Goal: Register for event/course

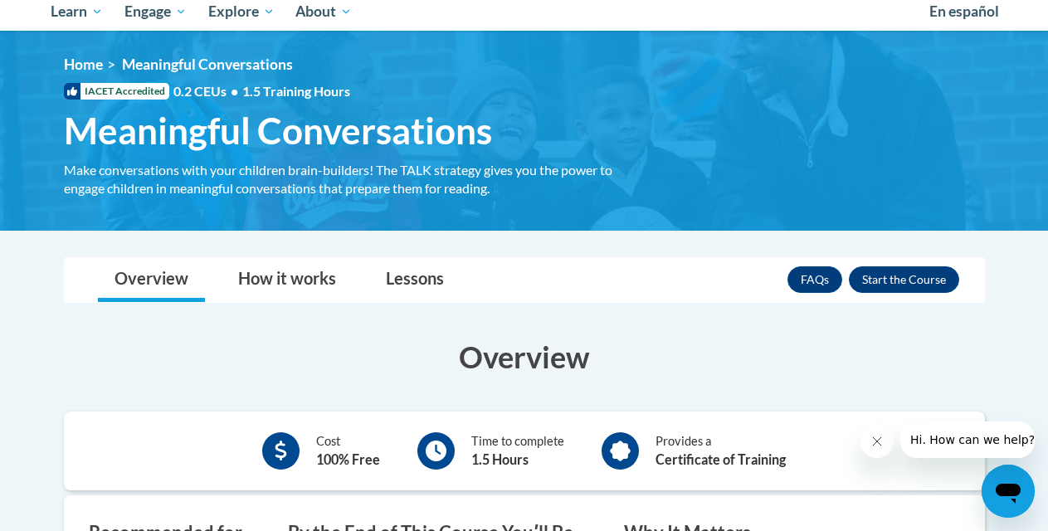
scroll to position [183, 0]
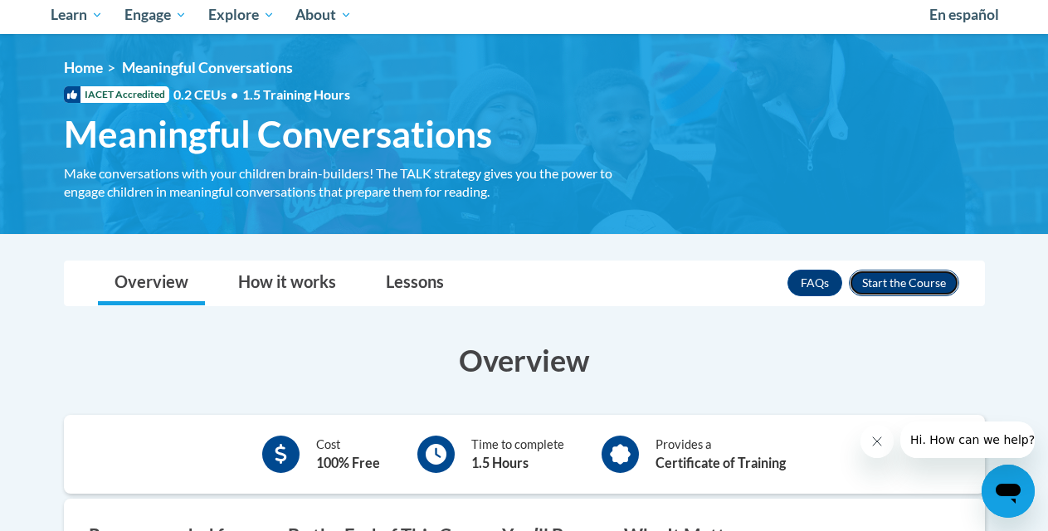
click at [927, 281] on button "Enroll" at bounding box center [904, 283] width 110 height 27
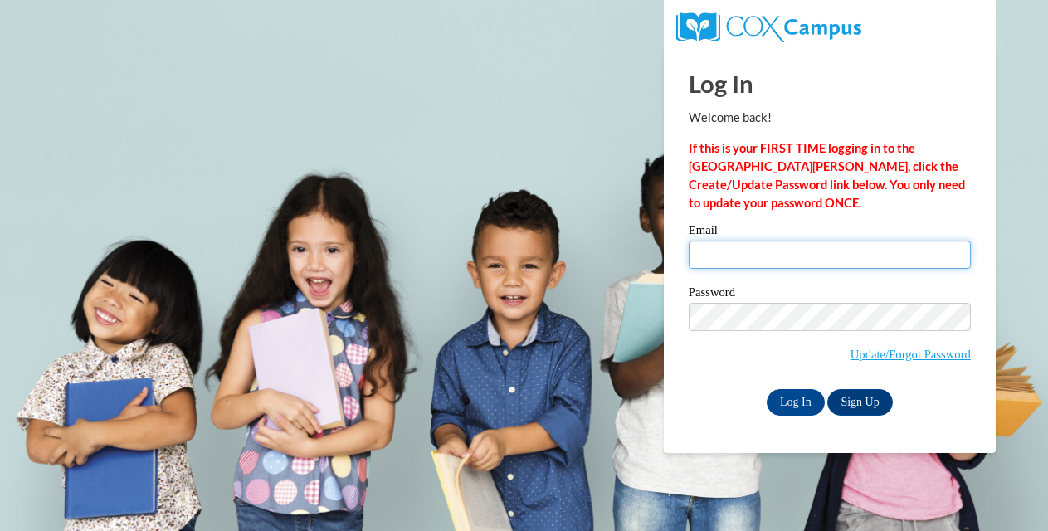
click at [782, 254] on input "Email" at bounding box center [830, 255] width 282 height 28
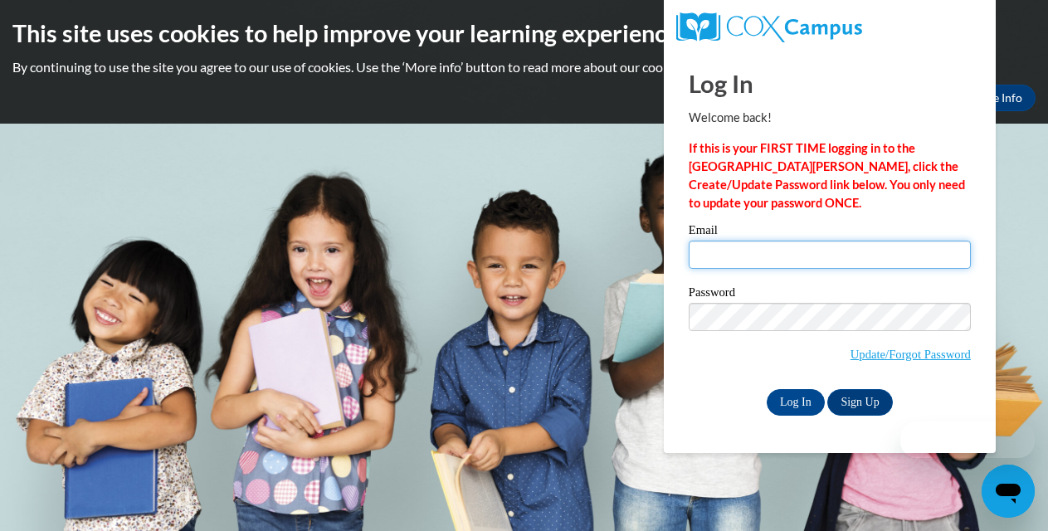
type input "cadeal@sunprairieschools.org"
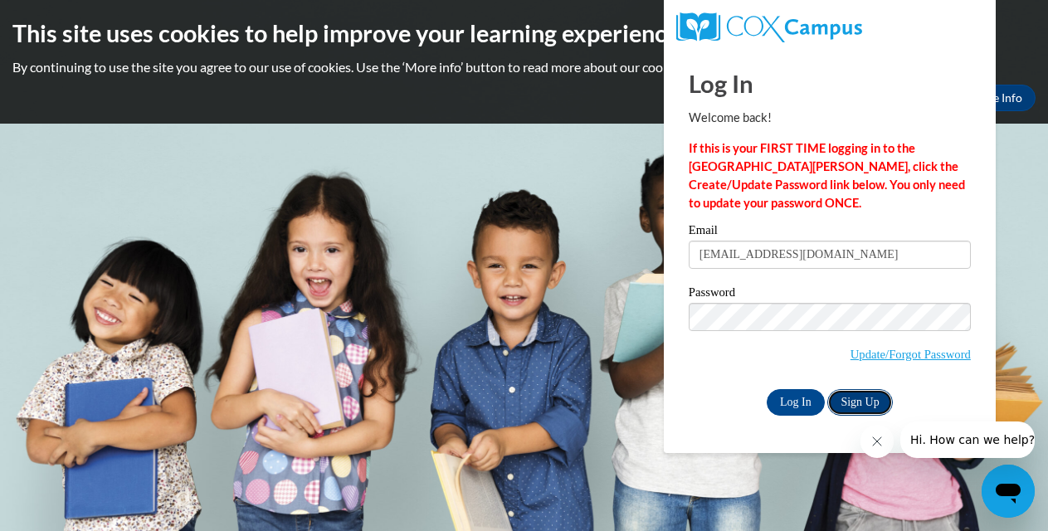
click at [856, 400] on link "Sign Up" at bounding box center [859, 402] width 65 height 27
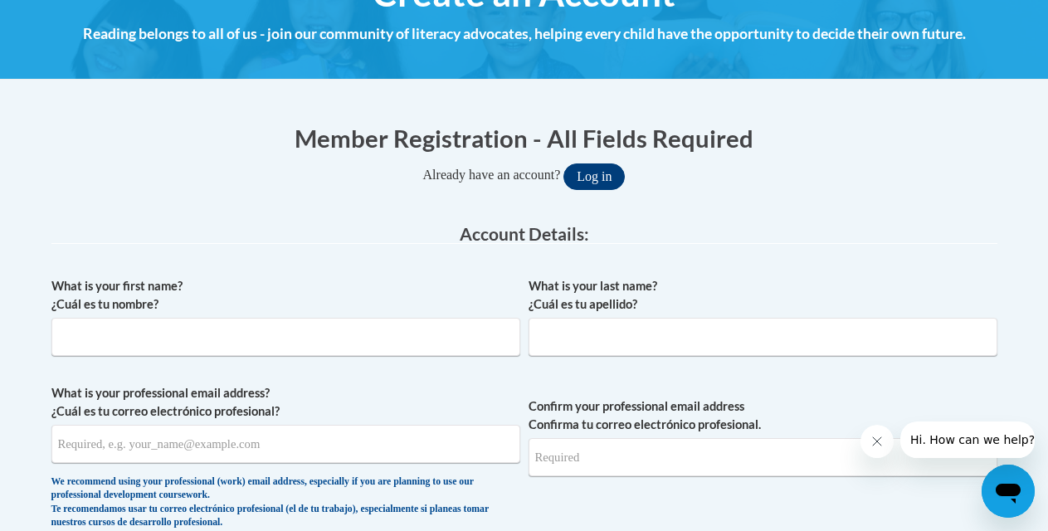
scroll to position [251, 0]
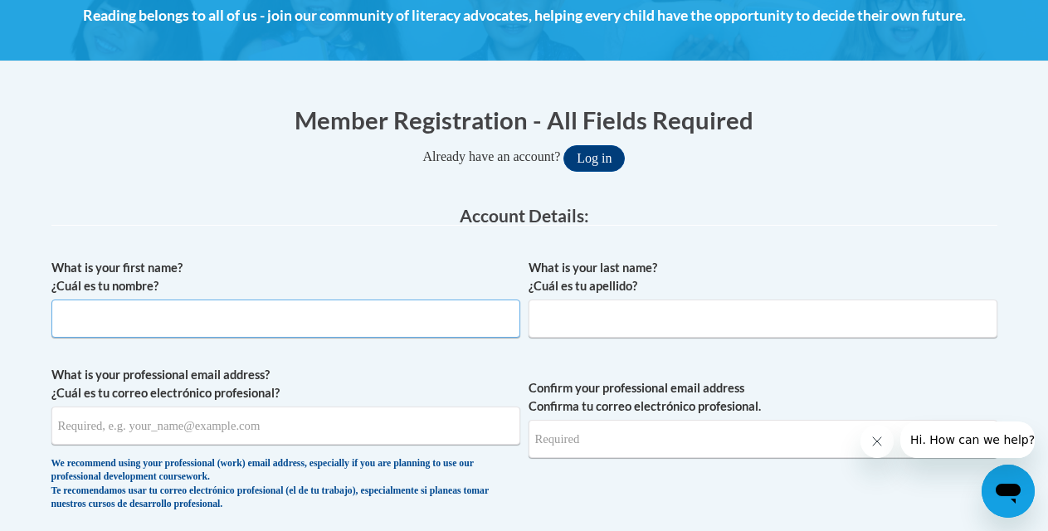
click at [300, 319] on input "What is your first name? ¿Cuál es tu nombre?" at bounding box center [285, 319] width 469 height 38
type input "Colleen"
type input "Deal"
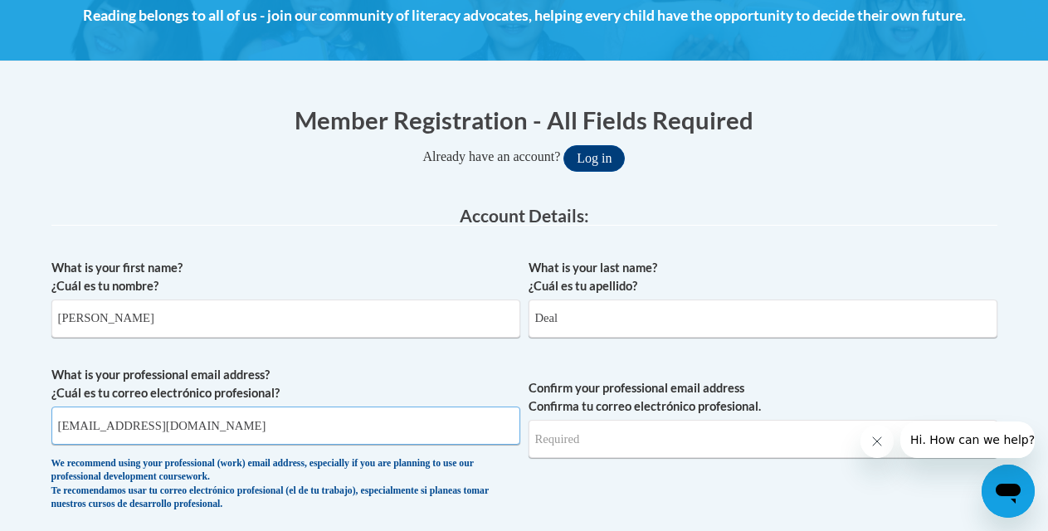
type input "cadeal@sunprairieschools.org"
click at [271, 434] on input "cadeal@sunprairieschools.org" at bounding box center [285, 426] width 469 height 38
click at [636, 431] on input "Confirm your professional email address Confirma tu correo electrónico profesio…" at bounding box center [763, 439] width 469 height 38
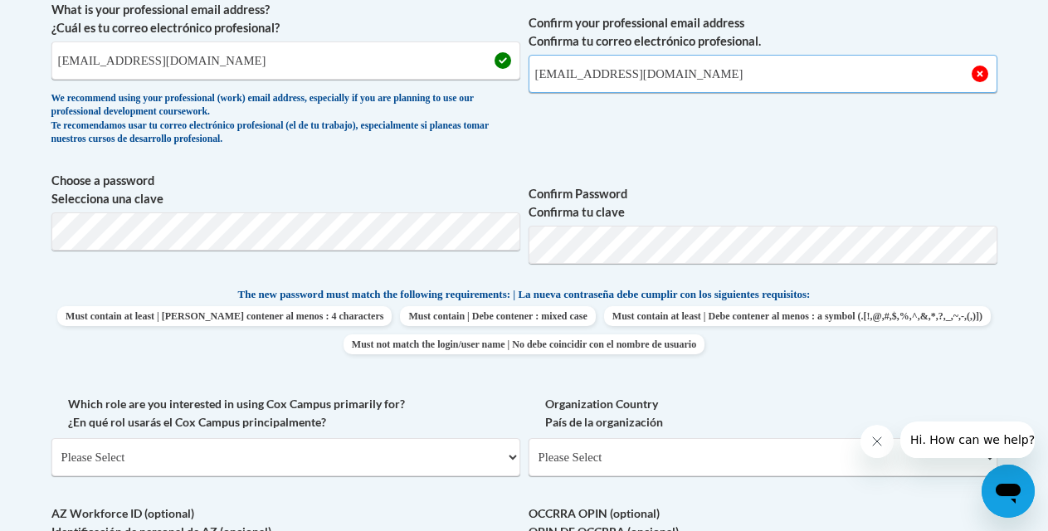
scroll to position [617, 0]
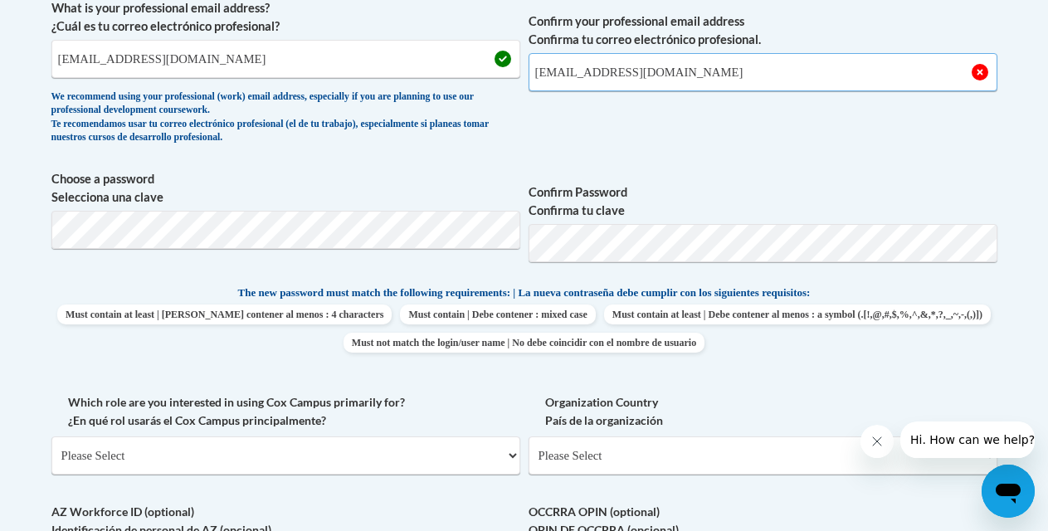
type input "cadeal@sunprairieschools.org"
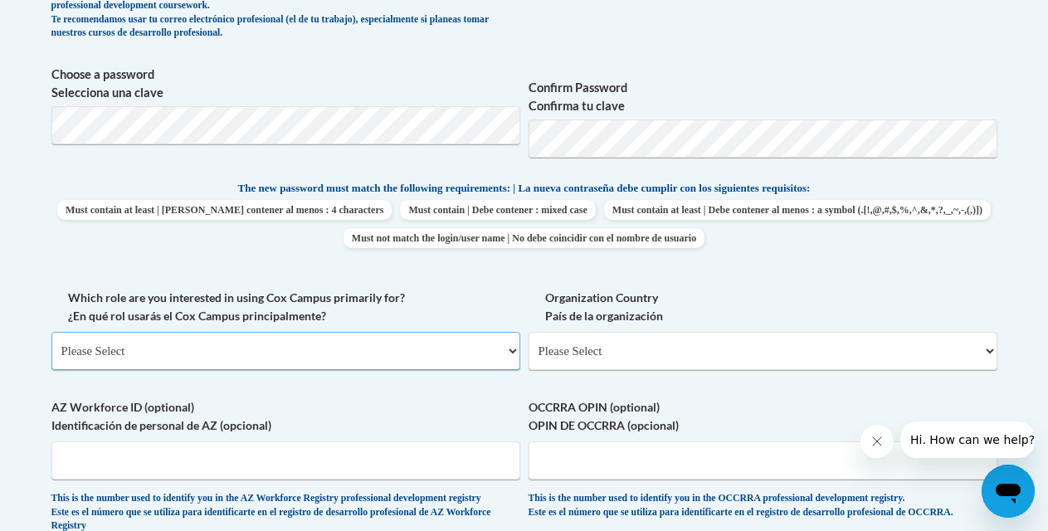
scroll to position [729, 0]
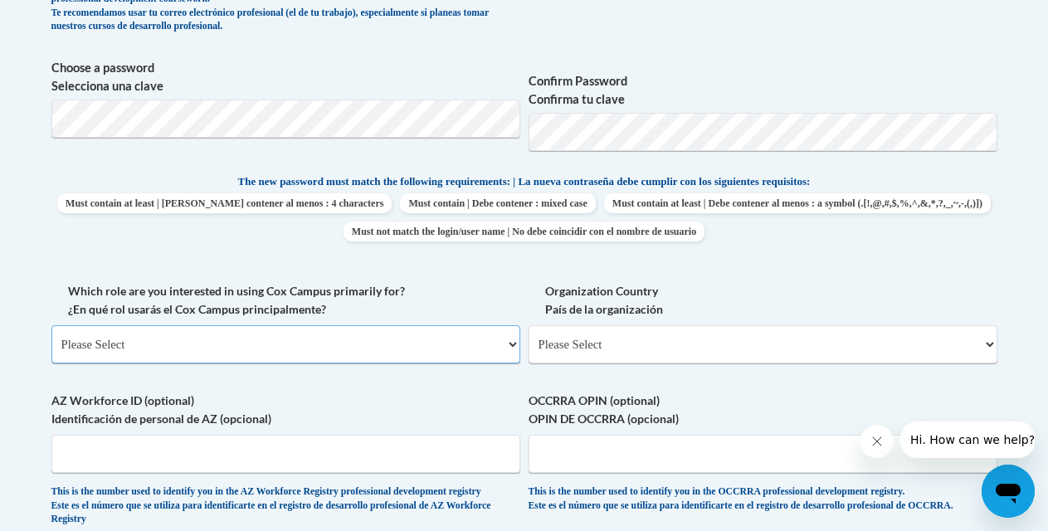
click at [366, 349] on select "Please Select College/University | Colegio/Universidad Community/Nonprofit Part…" at bounding box center [285, 344] width 469 height 38
select select "fbf2d438-af2f-41f8-98f1-81c410e29de3"
click at [51, 325] on select "Please Select College/University | Colegio/Universidad Community/Nonprofit Part…" at bounding box center [285, 344] width 469 height 38
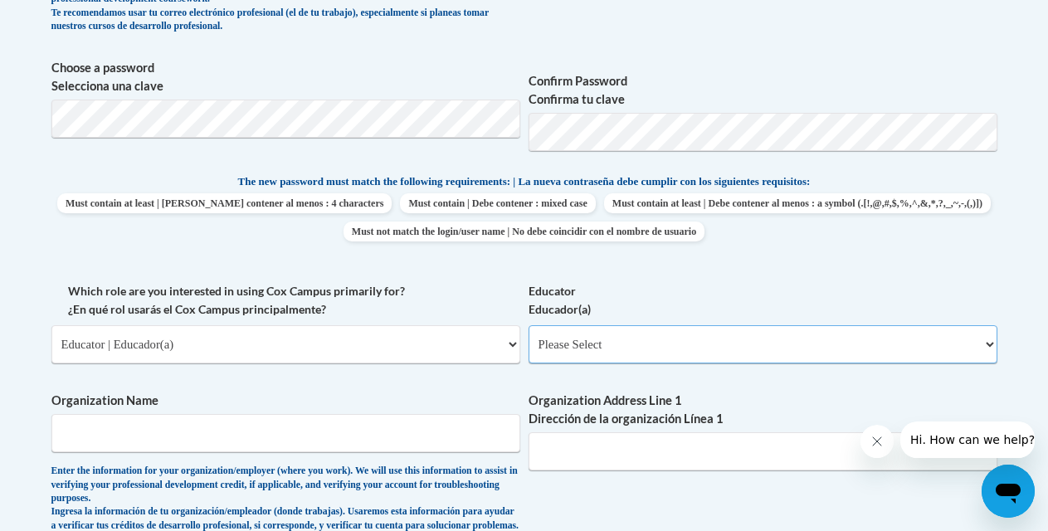
click at [610, 354] on select "Please Select Early Learning/Daycare Teacher/Family Home Care Provider | Maestr…" at bounding box center [763, 344] width 469 height 38
select select "6732b29e-f5f4-40e4-a595-7dafd2b8fb29"
click at [529, 325] on select "Please Select Early Learning/Daycare Teacher/Family Home Care Provider | Maestr…" at bounding box center [763, 344] width 469 height 38
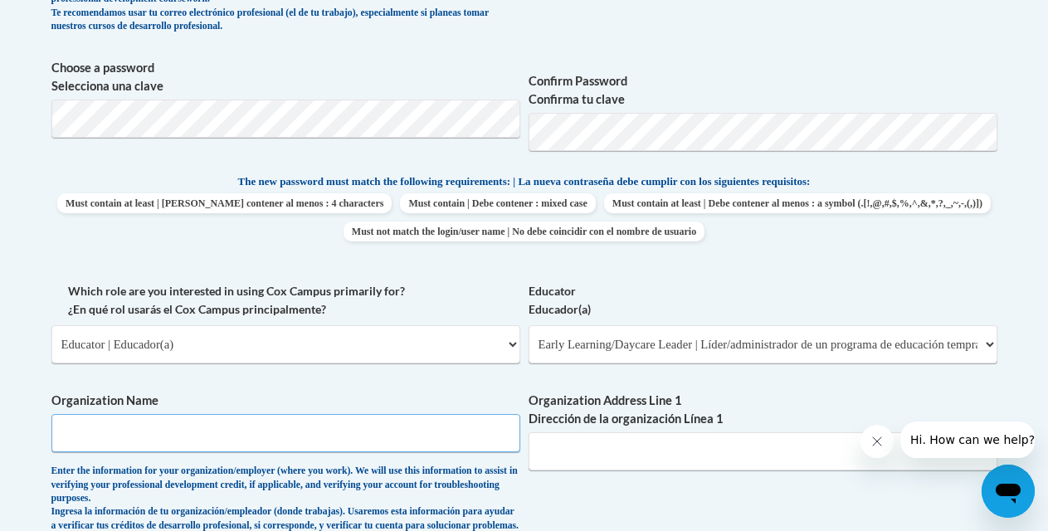
click at [414, 435] on input "Organization Name" at bounding box center [285, 433] width 469 height 38
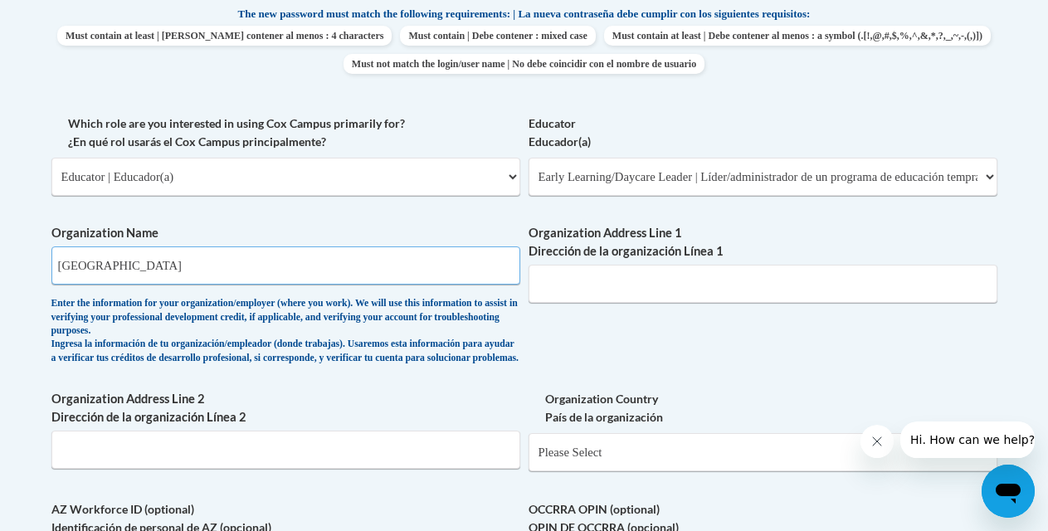
scroll to position [901, 0]
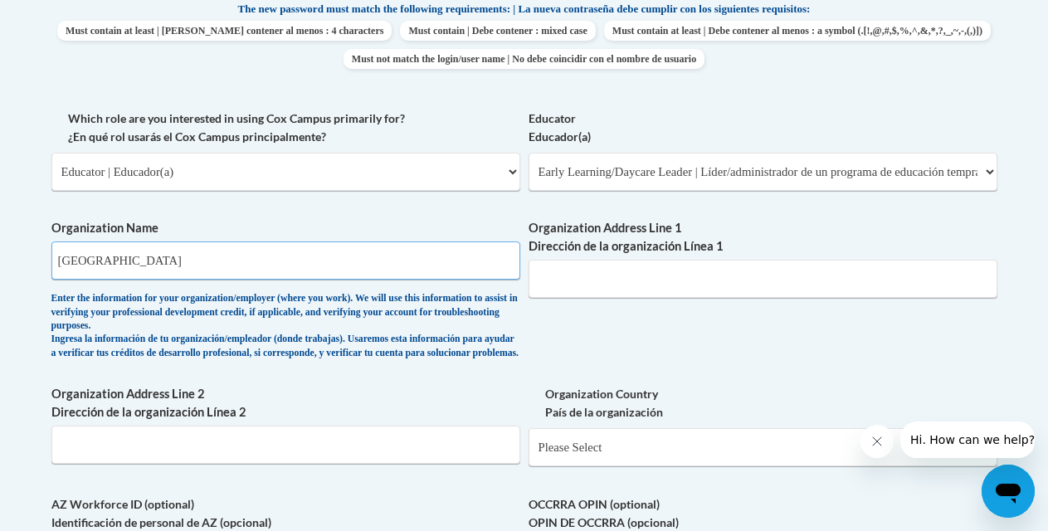
type input "Sun Prairie Area School District"
type input "1435 N. Thompson Rd."
type input "S"
select select "ad49bcad-a171-4b2e-b99c-48b446064914"
select select
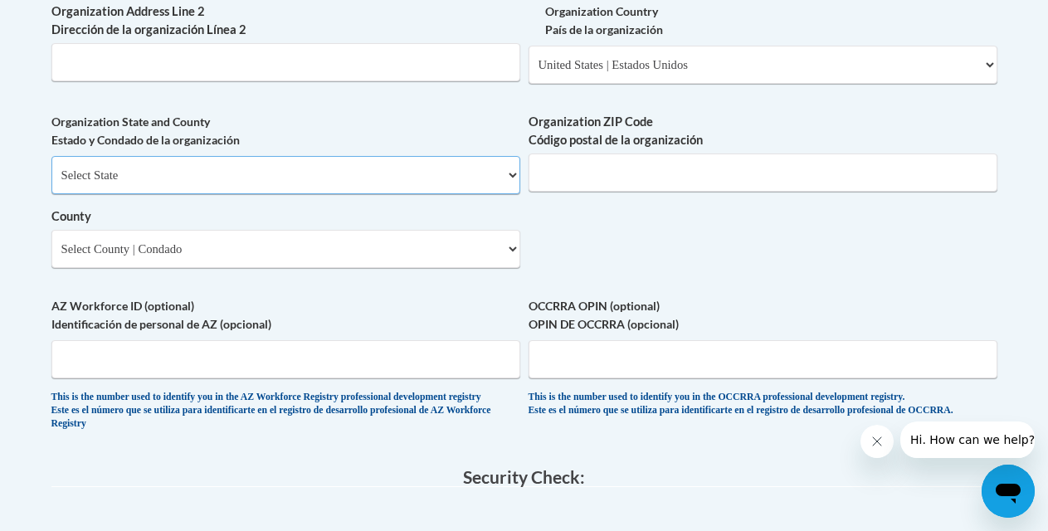
scroll to position [1285, 0]
click at [225, 190] on select "Select State Alabama Alaska Arizona Arkansas California Colorado Connecticut De…" at bounding box center [285, 174] width 469 height 38
select select "Wisconsin"
click at [51, 168] on select "Select State Alabama Alaska Arizona Arkansas California Colorado Connecticut De…" at bounding box center [285, 174] width 469 height 38
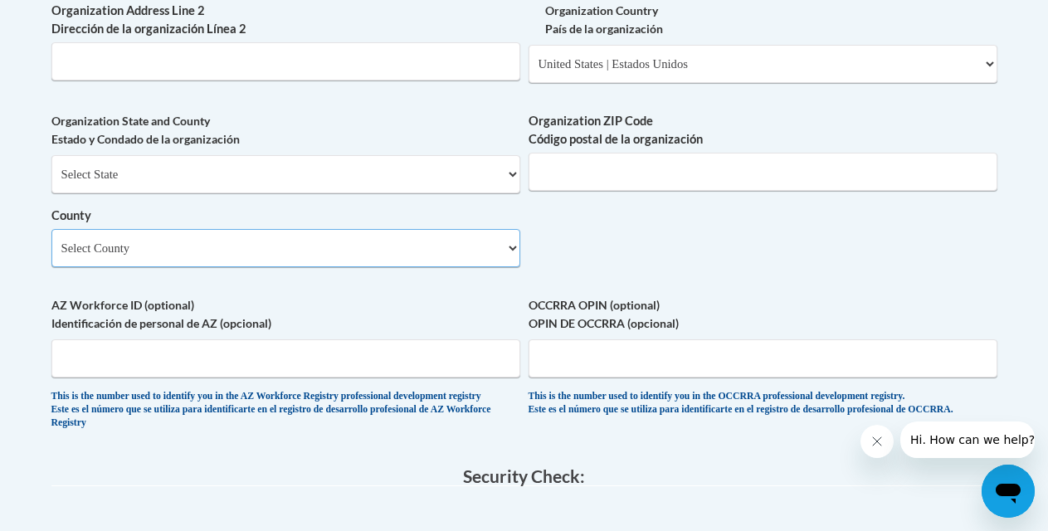
select select "Dane"
type input "53711"
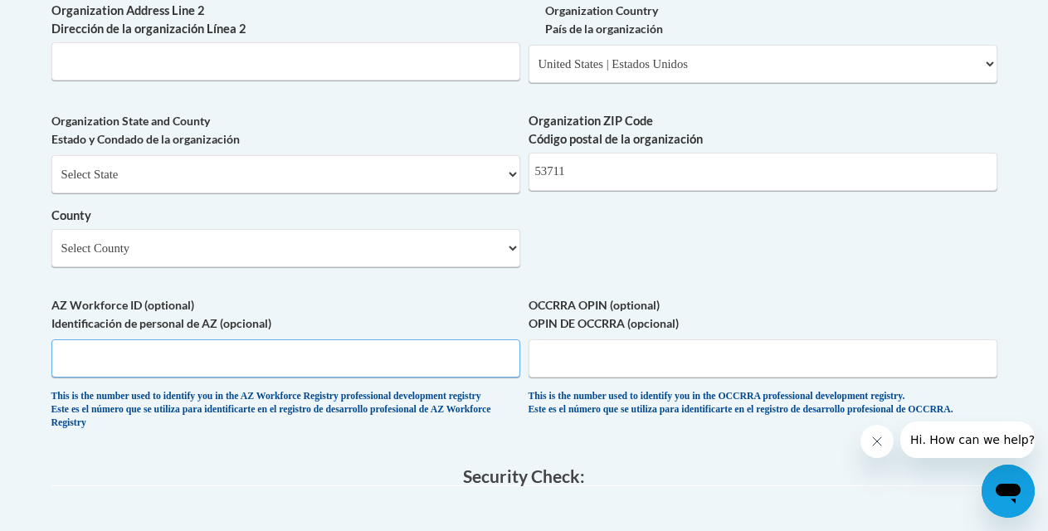
click at [217, 377] on input "AZ Workforce ID (optional) Identificación de personal de AZ (opcional)" at bounding box center [285, 358] width 469 height 38
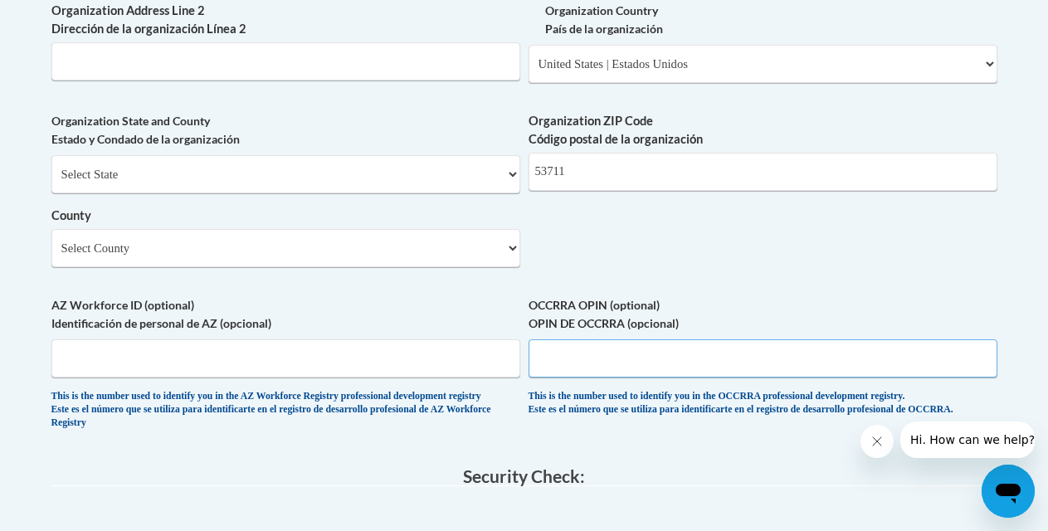
click at [598, 372] on input "OCCRRA OPIN (optional) OPIN DE OCCRRA (opcional)" at bounding box center [763, 358] width 469 height 38
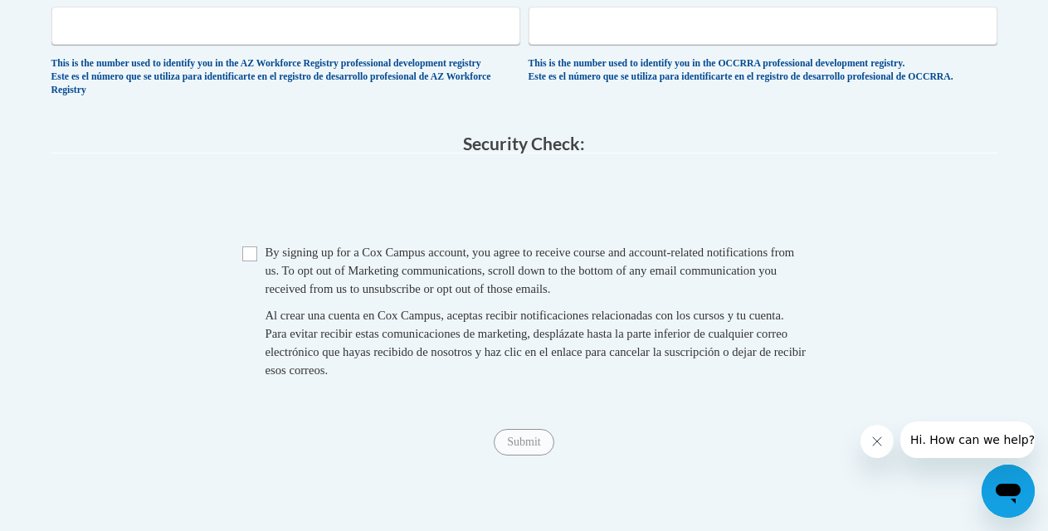
scroll to position [1618, 0]
click at [243, 261] on input "Checkbox" at bounding box center [249, 253] width 15 height 15
checkbox input "true"
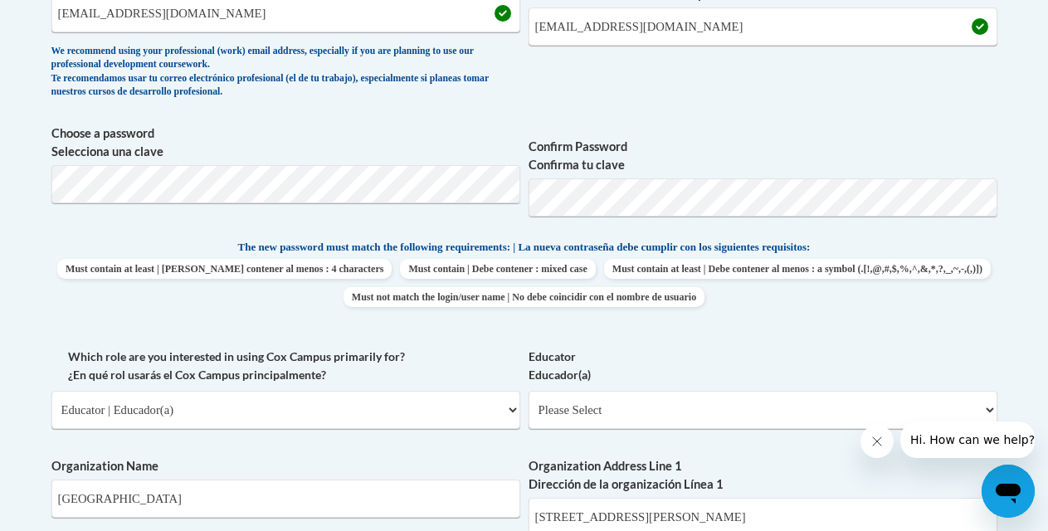
scroll to position [661, 0]
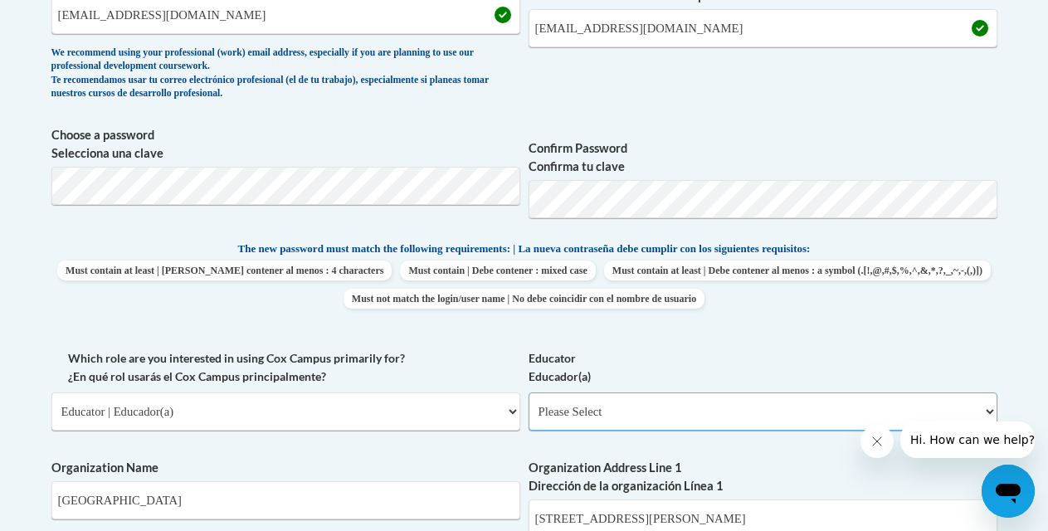
click at [623, 416] on select "Please Select Early Learning/Daycare Teacher/Family Home Care Provider | Maestr…" at bounding box center [763, 412] width 469 height 38
select select "11a86997-7122-4e2e-80c7-11975180ece4"
click at [529, 393] on select "Please Select Early Learning/Daycare Teacher/Family Home Care Provider | Maestr…" at bounding box center [763, 412] width 469 height 38
select select "null"
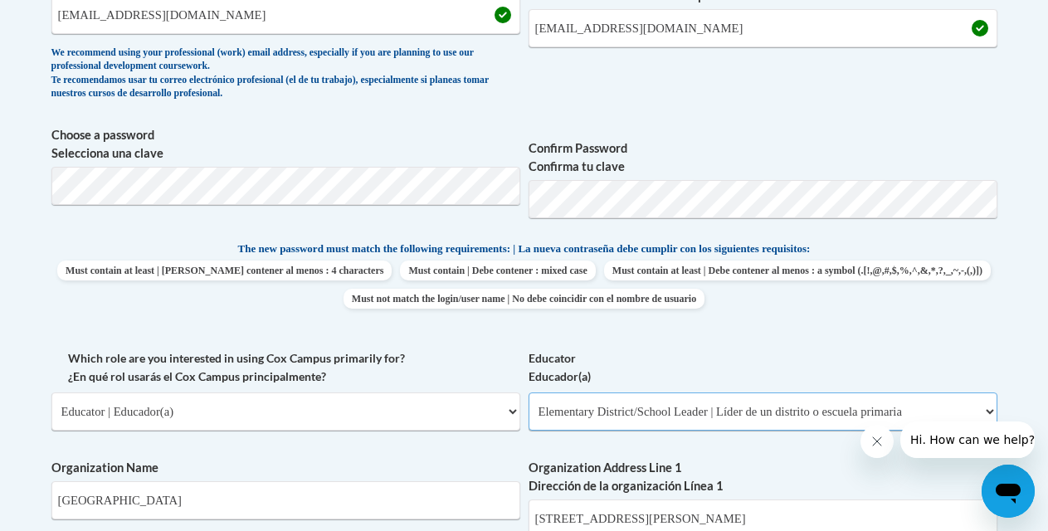
click at [616, 414] on select "Please Select Early Learning/Daycare Teacher/Family Home Care Provider | Maestr…" at bounding box center [763, 412] width 469 height 38
select select "0511639c-7f7f-452d-b732-81fe955bd7e2"
click at [529, 393] on select "Please Select Early Learning/Daycare Teacher/Family Home Care Provider | Maestr…" at bounding box center [763, 412] width 469 height 38
click at [673, 353] on label "Educator Educador(a)" at bounding box center [763, 367] width 469 height 37
click at [673, 393] on select "Please Select Early Learning/Daycare Teacher/Family Home Care Provider | Maestr…" at bounding box center [763, 412] width 469 height 38
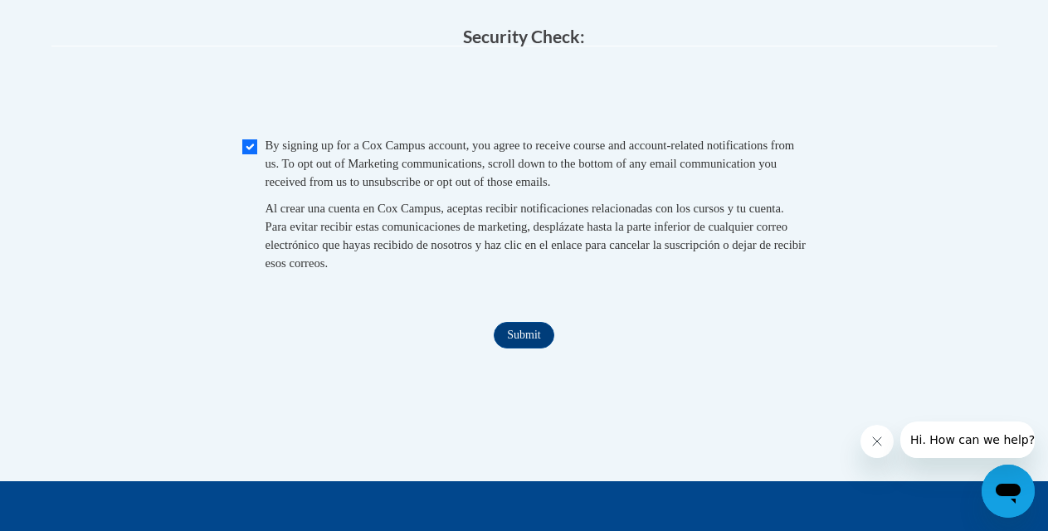
scroll to position [1703, 0]
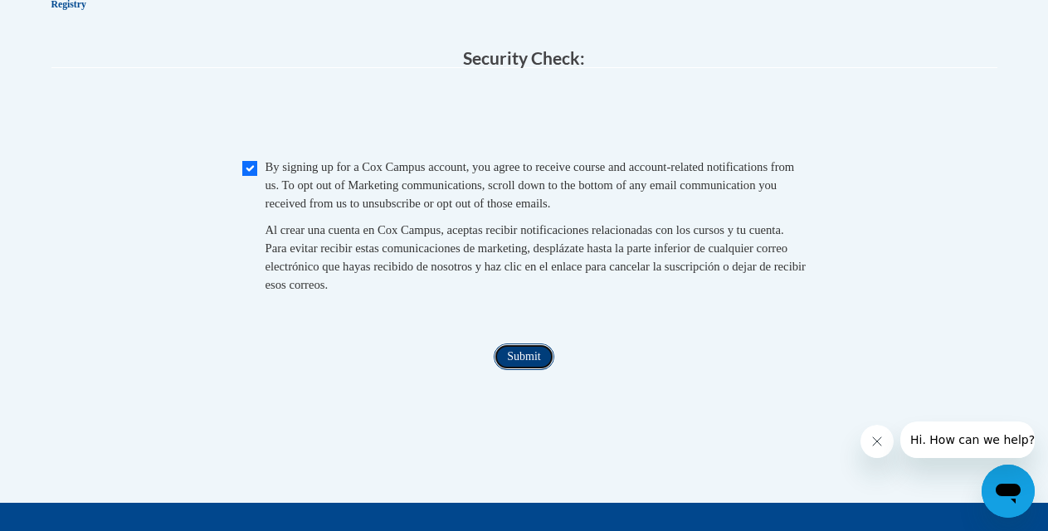
click at [525, 370] on input "Submit" at bounding box center [524, 357] width 60 height 27
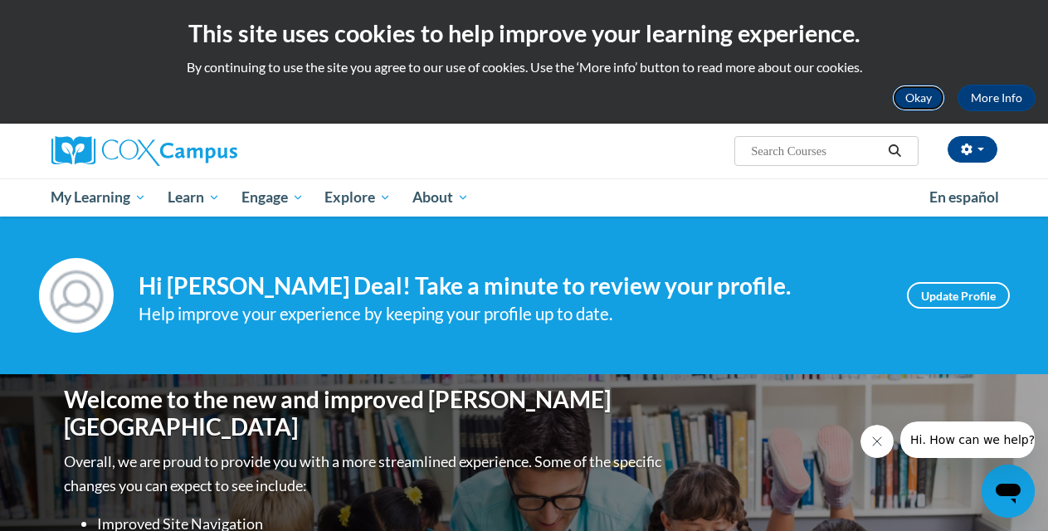
click at [923, 97] on button "Okay" at bounding box center [918, 98] width 53 height 27
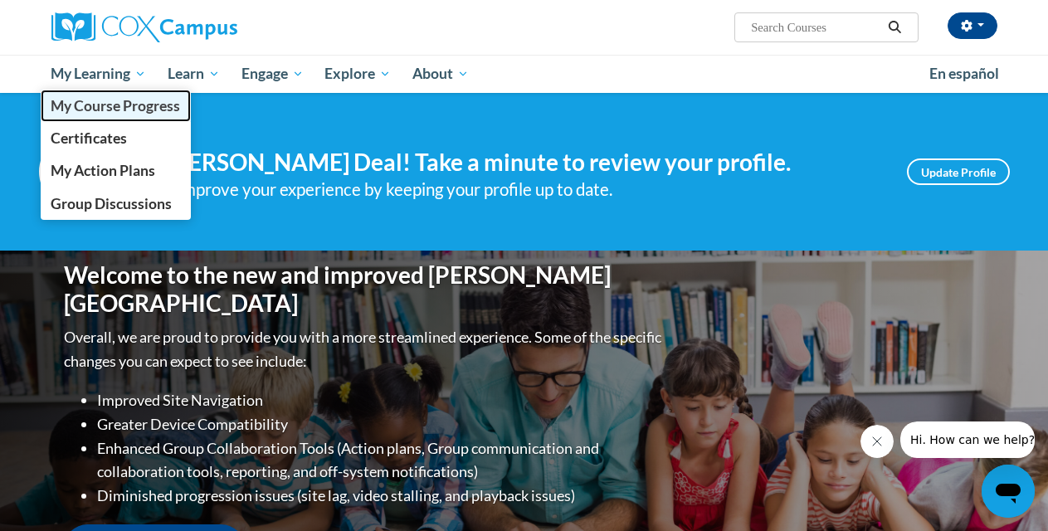
click at [110, 101] on span "My Course Progress" at bounding box center [115, 105] width 129 height 17
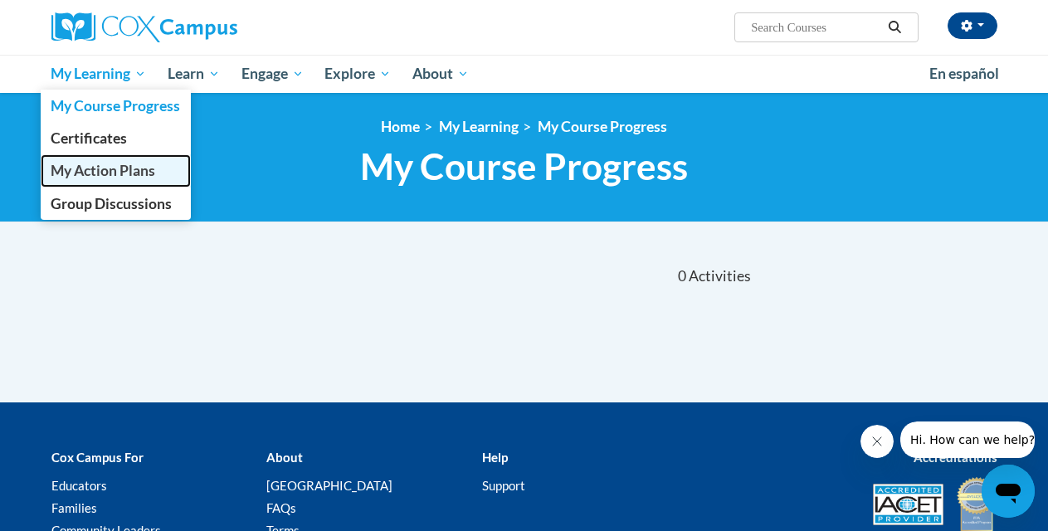
click at [104, 161] on link "My Action Plans" at bounding box center [116, 170] width 151 height 32
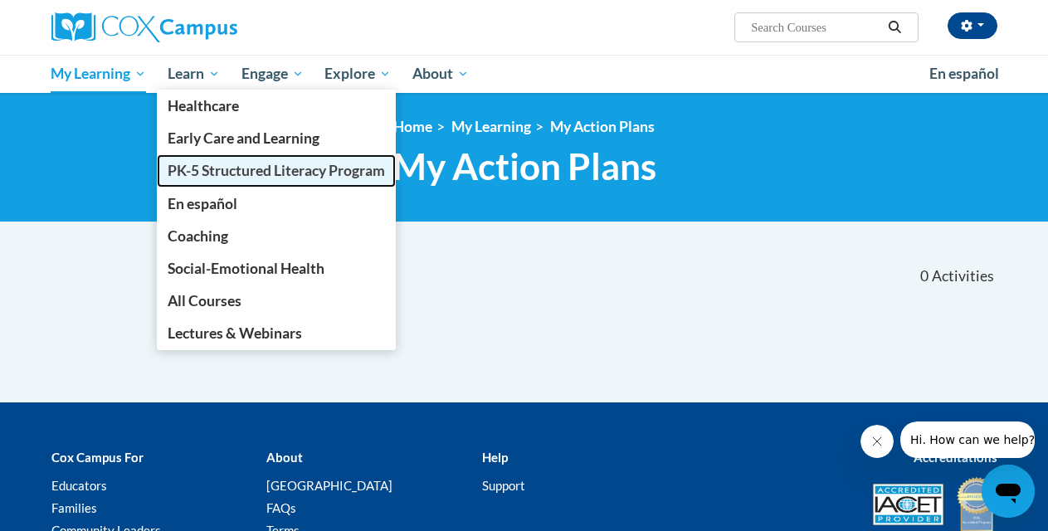
click at [201, 163] on span "PK-5 Structured Literacy Program" at bounding box center [276, 170] width 217 height 17
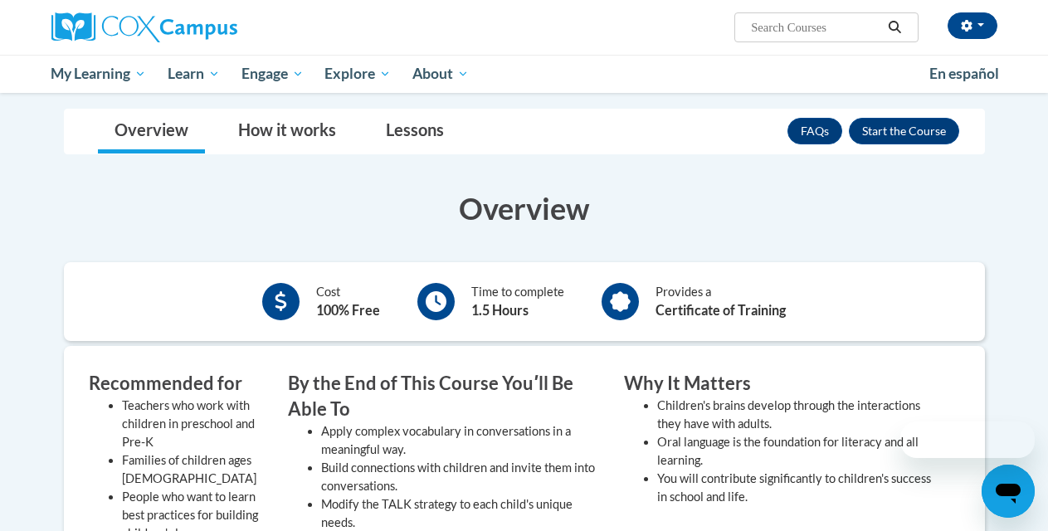
scroll to position [228, 0]
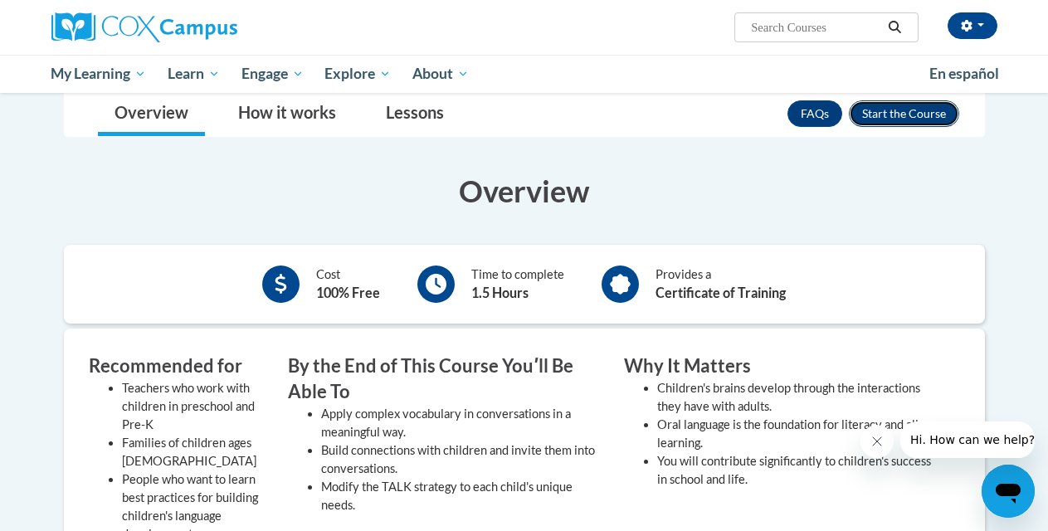
click at [916, 115] on button "Enroll" at bounding box center [904, 113] width 110 height 27
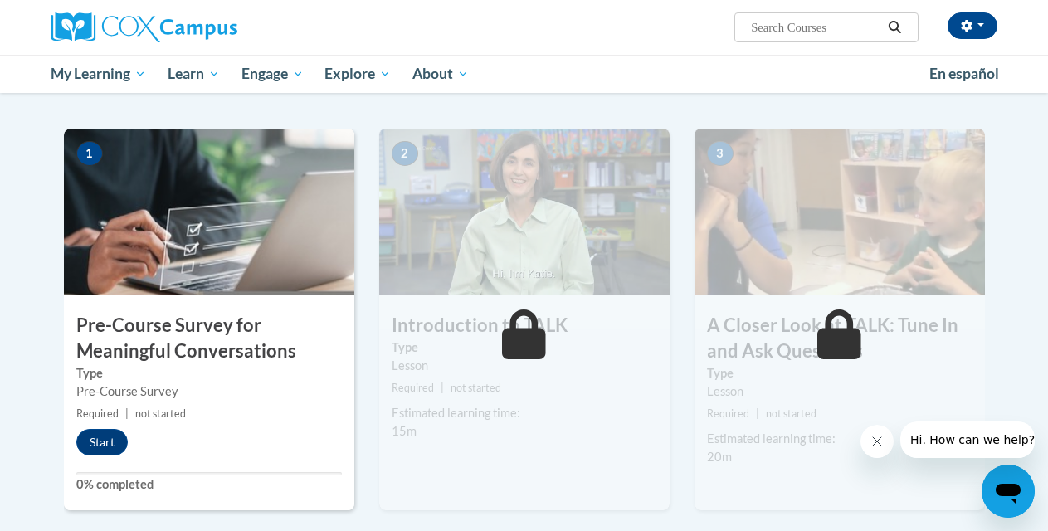
scroll to position [310, 0]
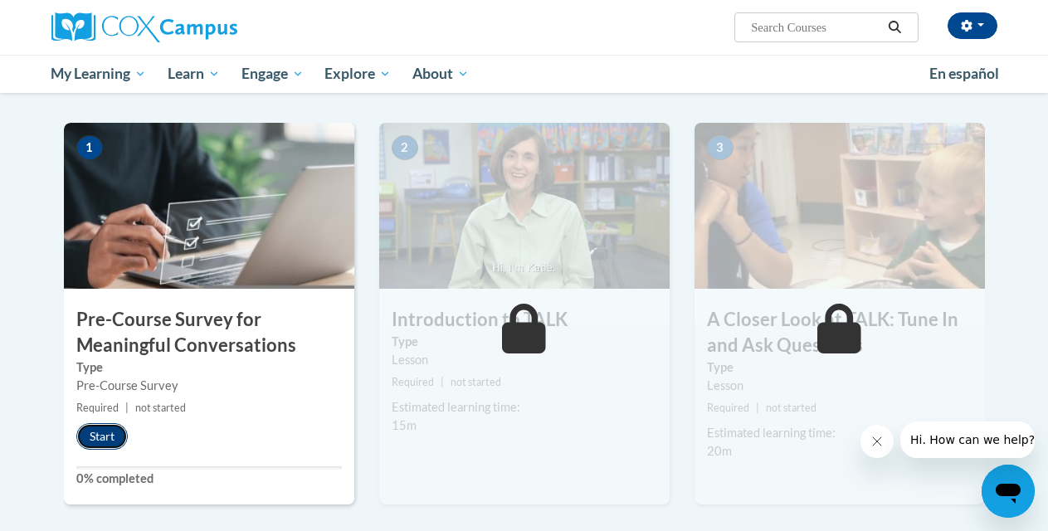
click at [94, 442] on button "Start" at bounding box center [101, 436] width 51 height 27
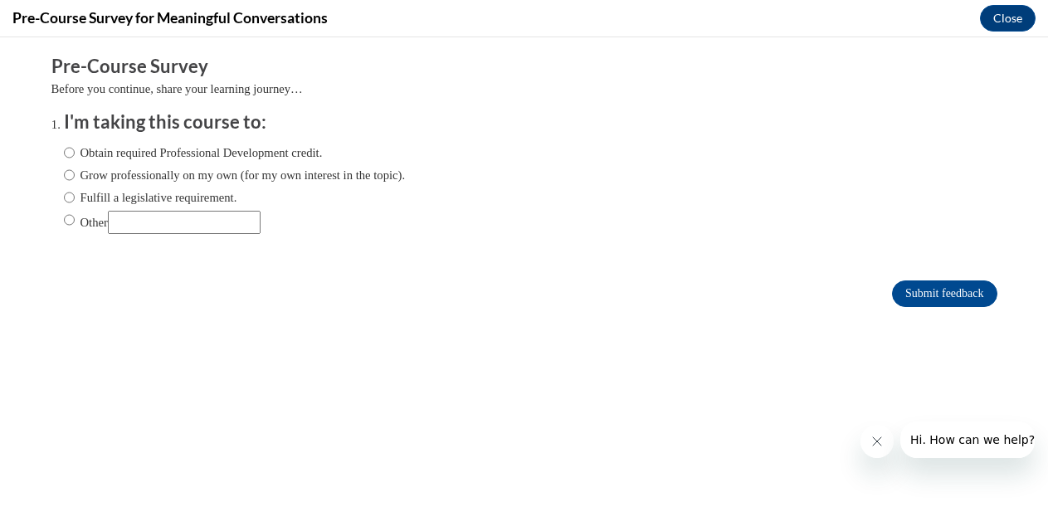
scroll to position [0, 0]
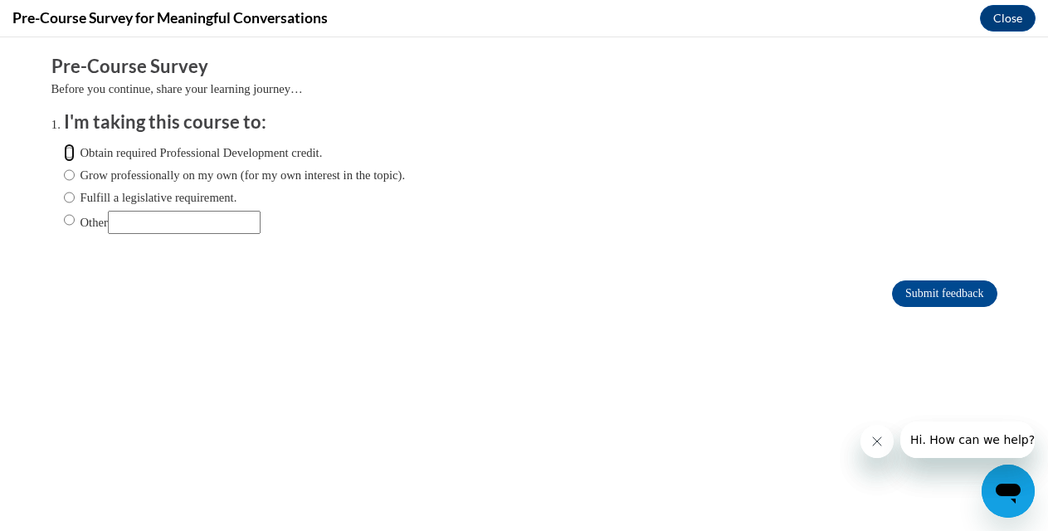
click at [66, 151] on input "Obtain required Professional Development credit." at bounding box center [69, 153] width 11 height 18
radio input "true"
click at [934, 291] on input "Submit feedback" at bounding box center [944, 293] width 105 height 27
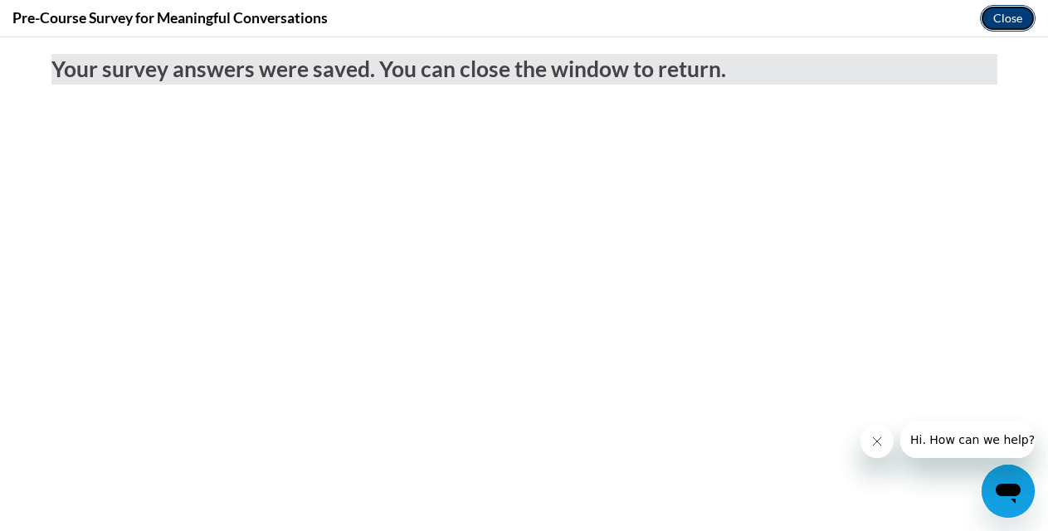
click at [993, 21] on button "Close" at bounding box center [1008, 18] width 56 height 27
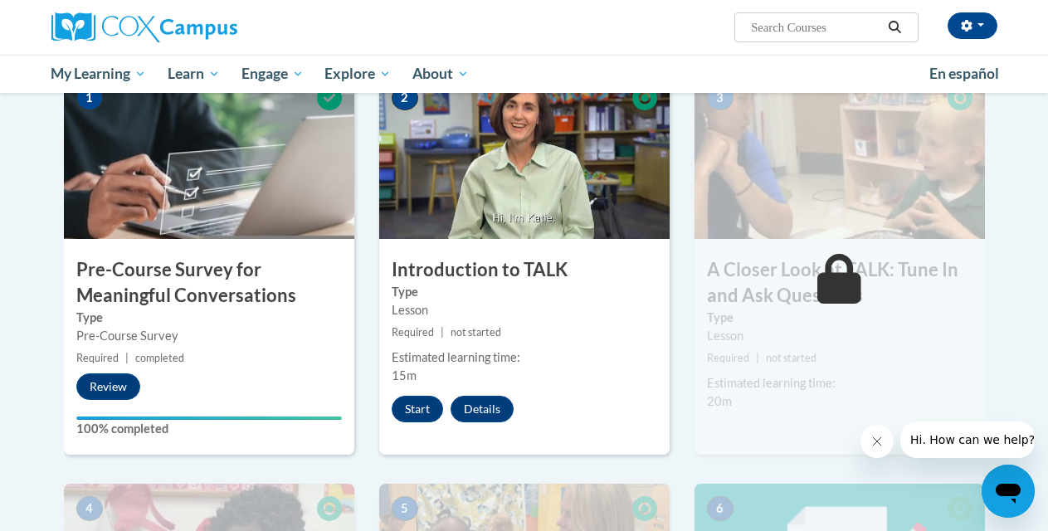
scroll to position [368, 0]
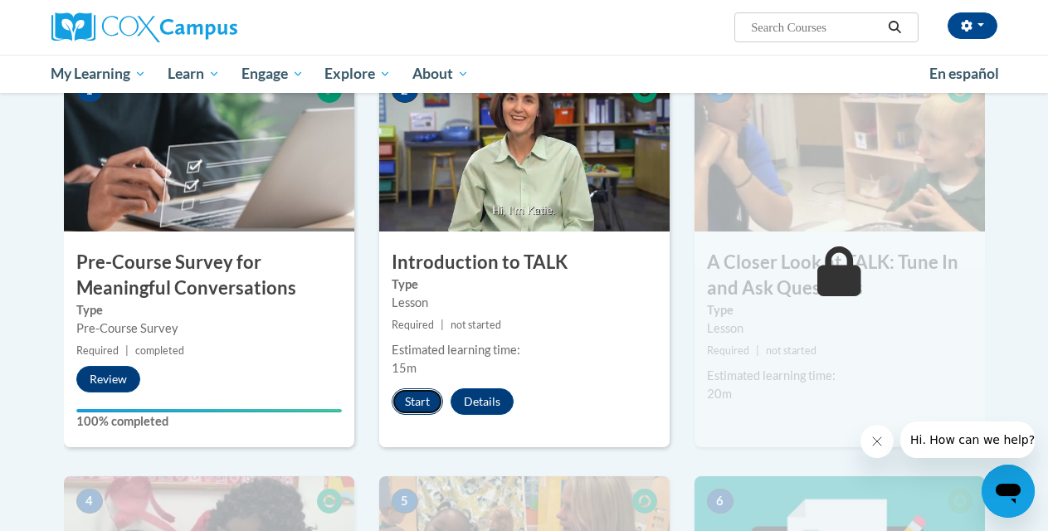
click at [408, 393] on button "Start" at bounding box center [417, 401] width 51 height 27
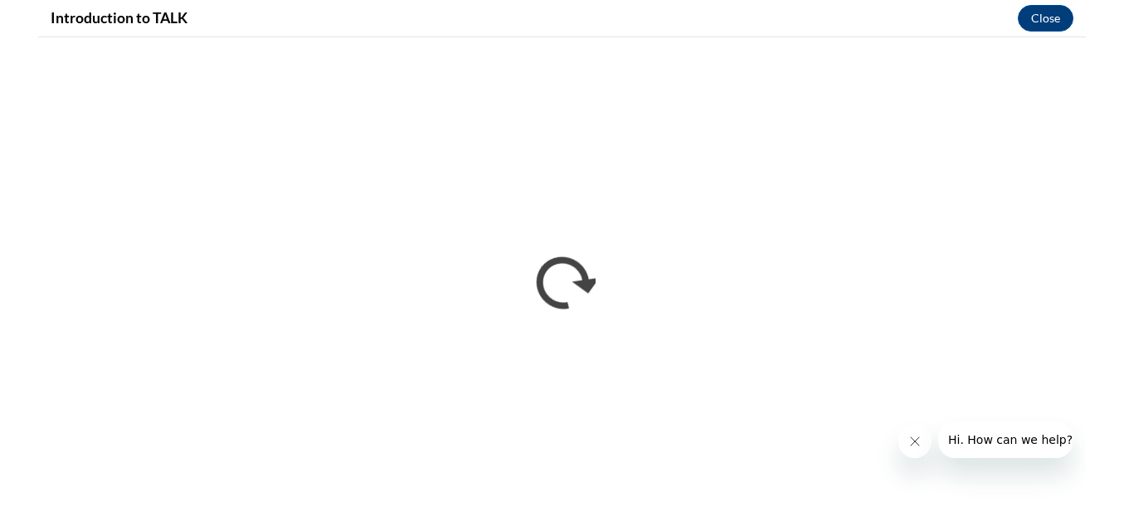
scroll to position [0, 0]
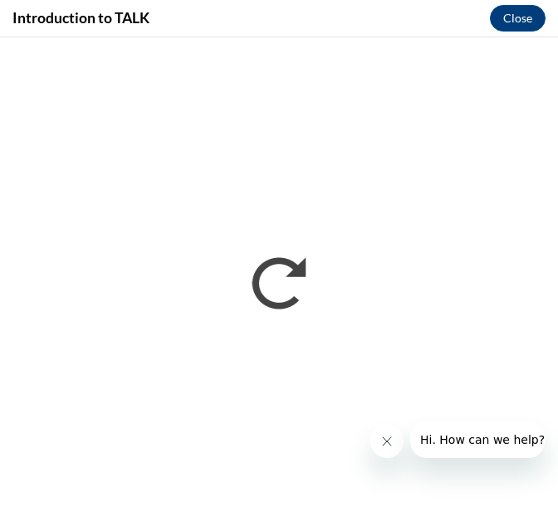
click at [386, 437] on icon "Close message from company" at bounding box center [386, 441] width 13 height 13
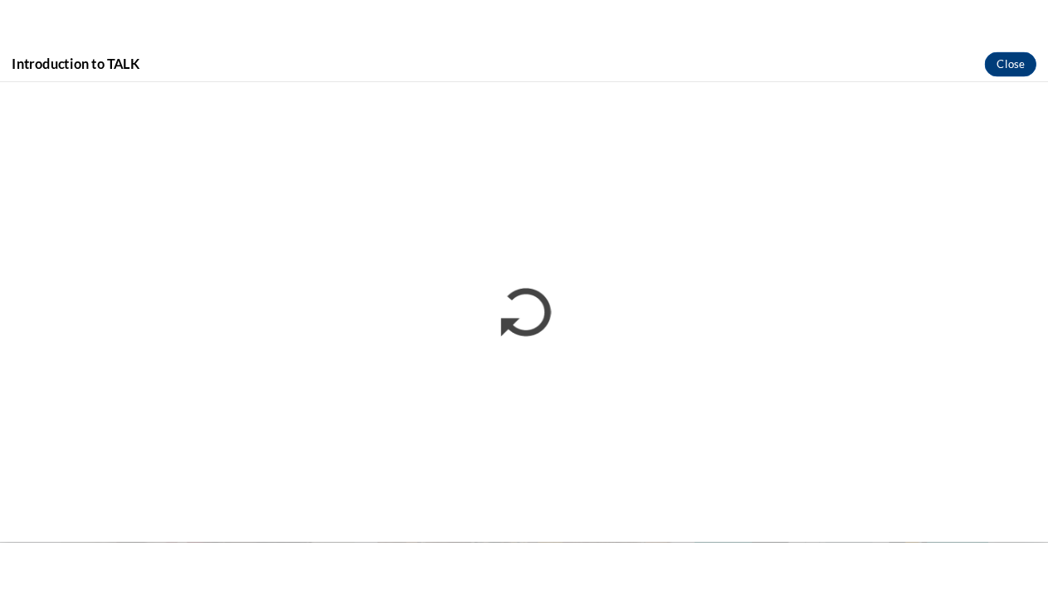
scroll to position [367, 0]
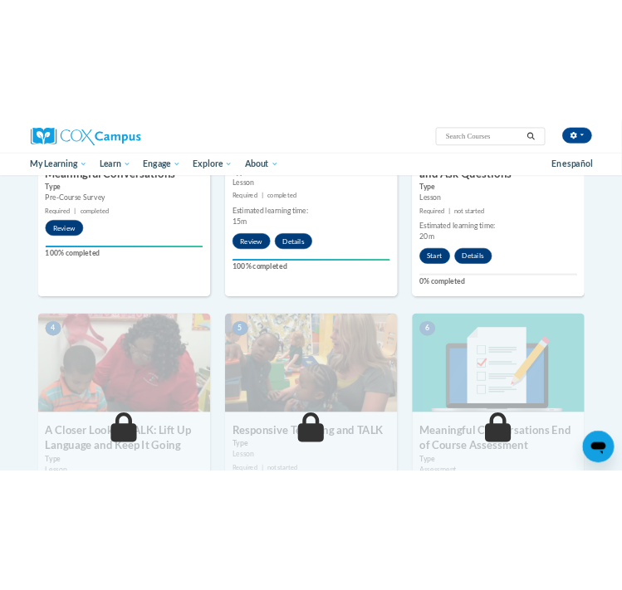
scroll to position [531, 0]
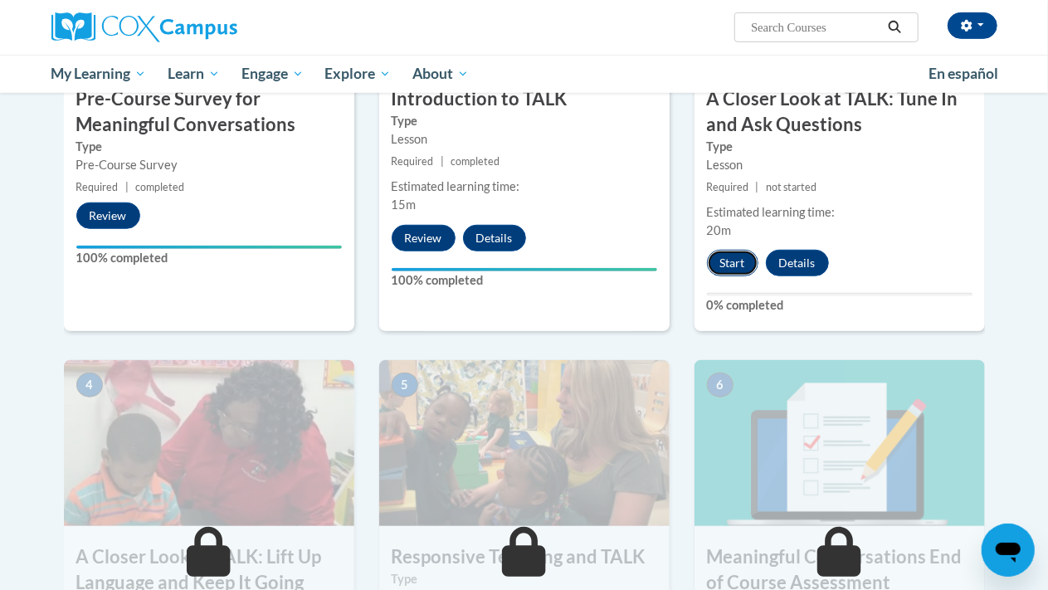
click at [732, 267] on button "Start" at bounding box center [732, 263] width 51 height 27
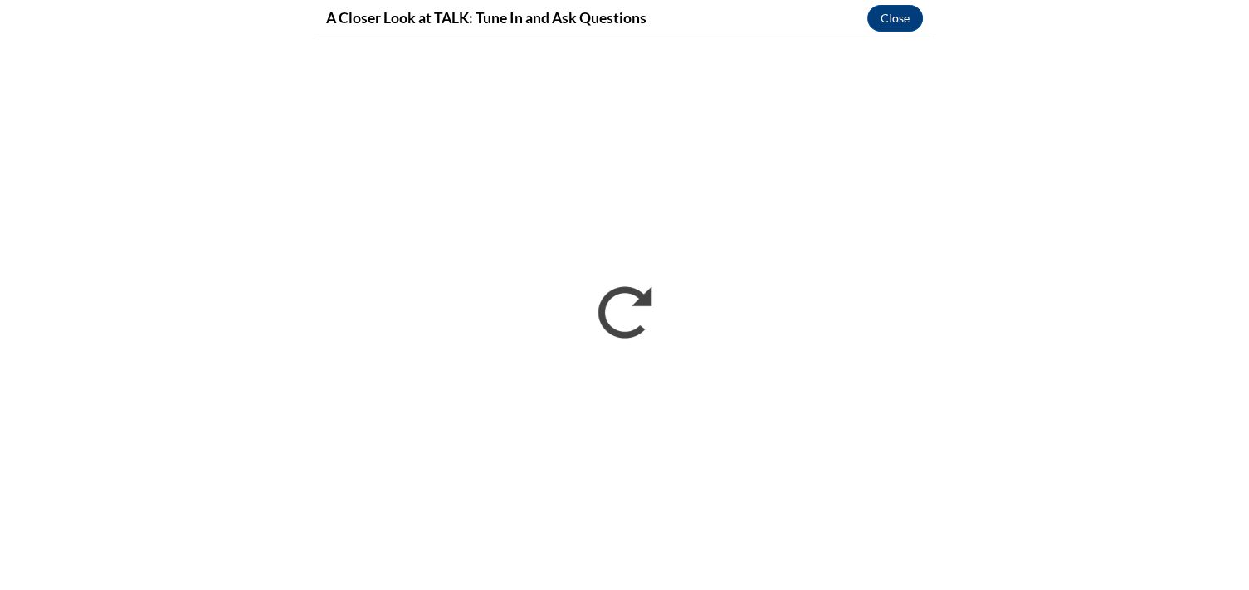
scroll to position [0, 0]
